Goal: Find specific page/section: Find specific page/section

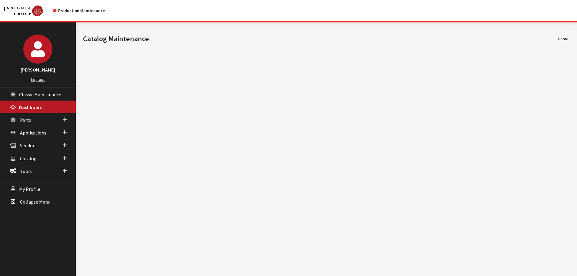
click at [29, 120] on span "Parts" at bounding box center [25, 120] width 11 height 6
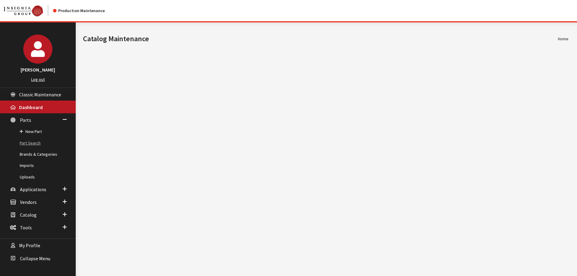
click at [28, 142] on link "Part Search" at bounding box center [38, 143] width 76 height 11
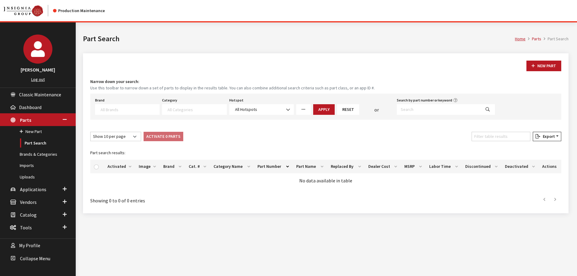
select select
click at [422, 108] on input "Search by part number or keyword" at bounding box center [439, 109] width 84 height 11
type input "vplexclfss02"
select select
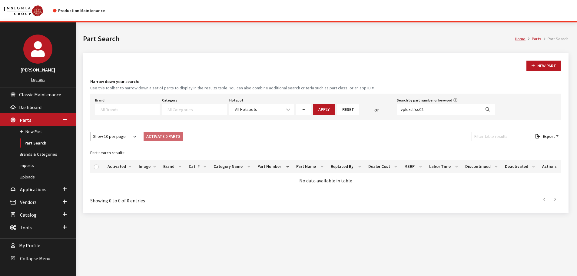
select select
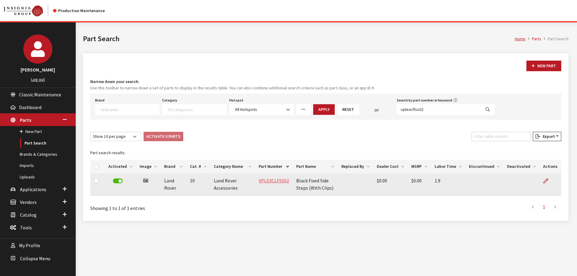
click at [270, 181] on link "VPLEXCLFSS02" at bounding box center [274, 181] width 30 height 6
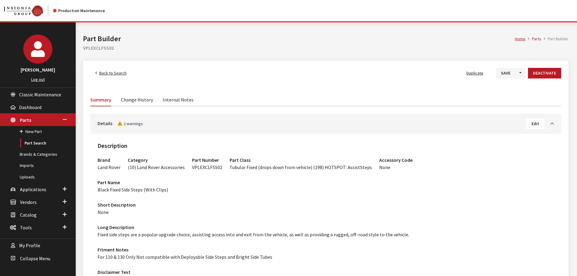
click at [131, 94] on link "Change History" at bounding box center [137, 99] width 32 height 13
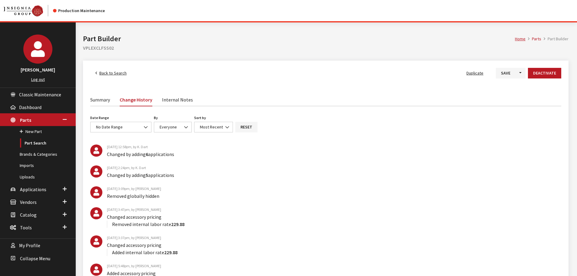
click at [107, 100] on link "Summary" at bounding box center [100, 99] width 20 height 13
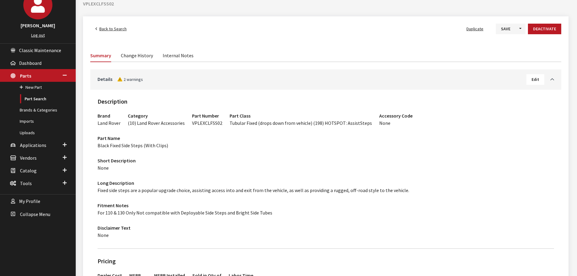
scroll to position [15, 0]
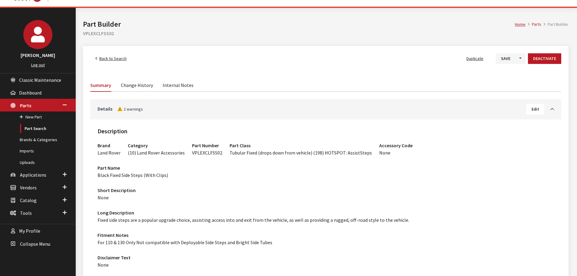
click at [136, 81] on link "Change History" at bounding box center [137, 85] width 32 height 13
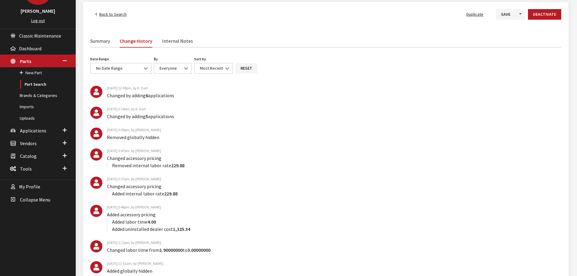
scroll to position [61, 0]
